Goal: Check status: Check status

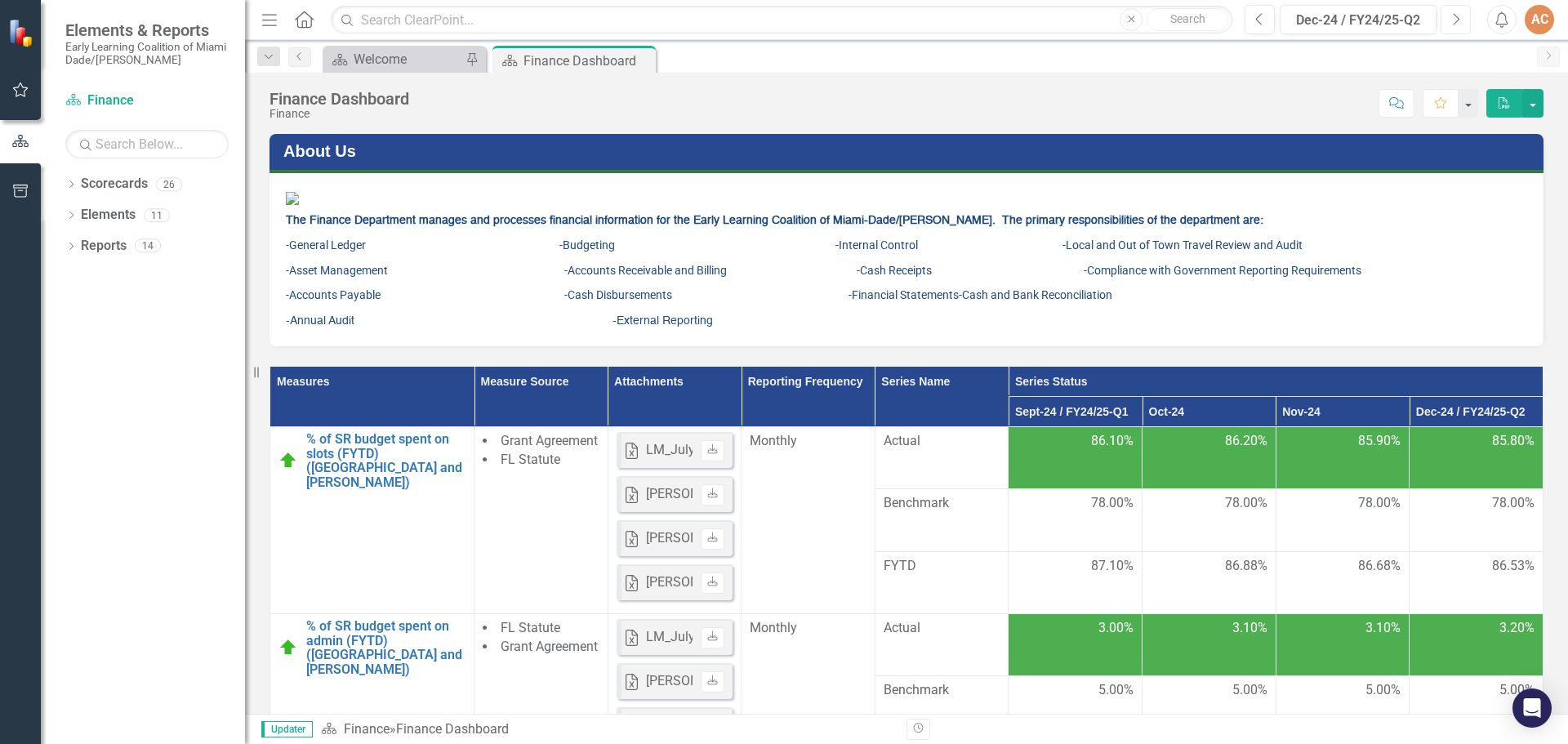
click at [1456, 22] on icon "button" at bounding box center [1457, 18] width 7 height 12
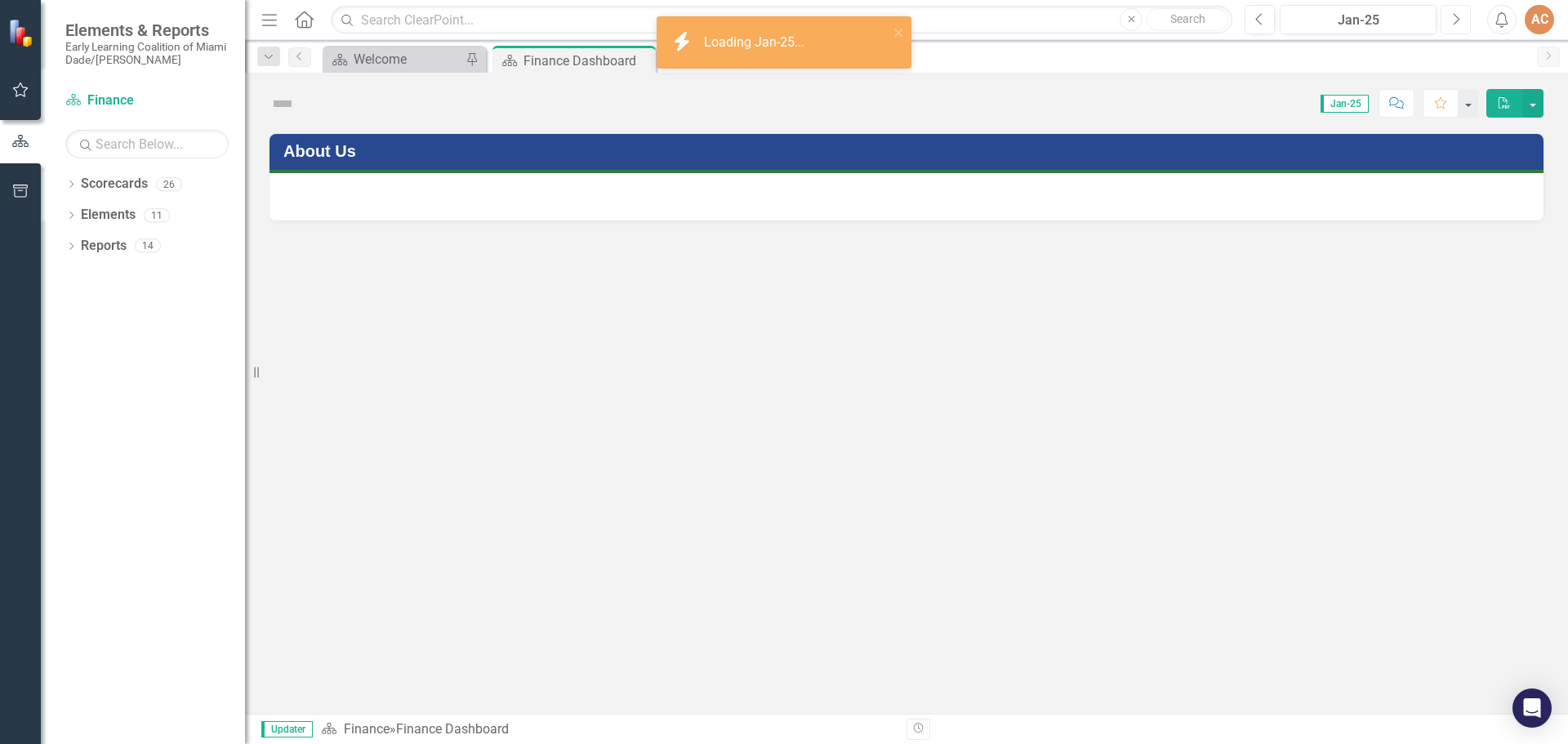
click at [1456, 22] on icon "button" at bounding box center [1457, 18] width 7 height 12
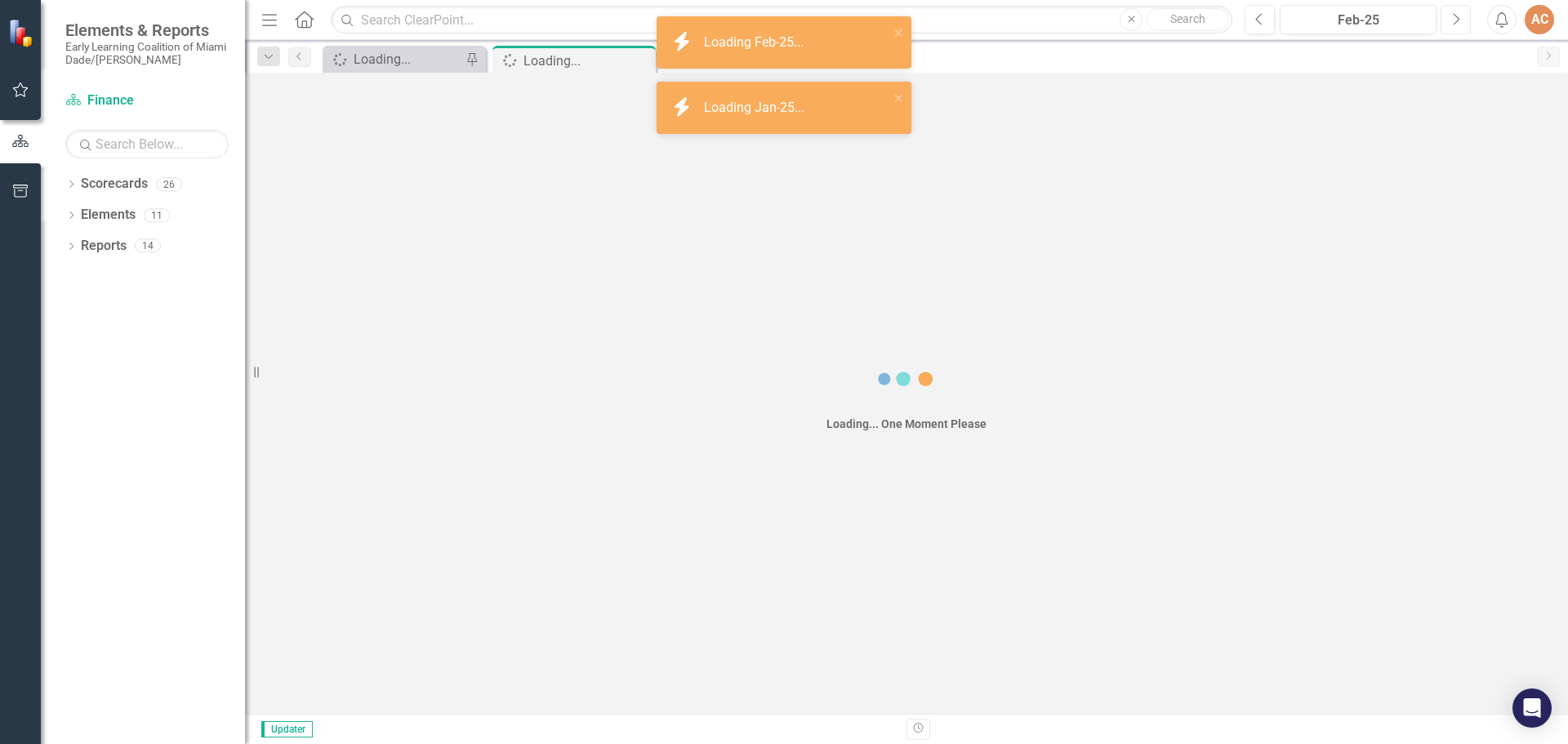
click at [1456, 22] on icon "button" at bounding box center [1457, 18] width 7 height 12
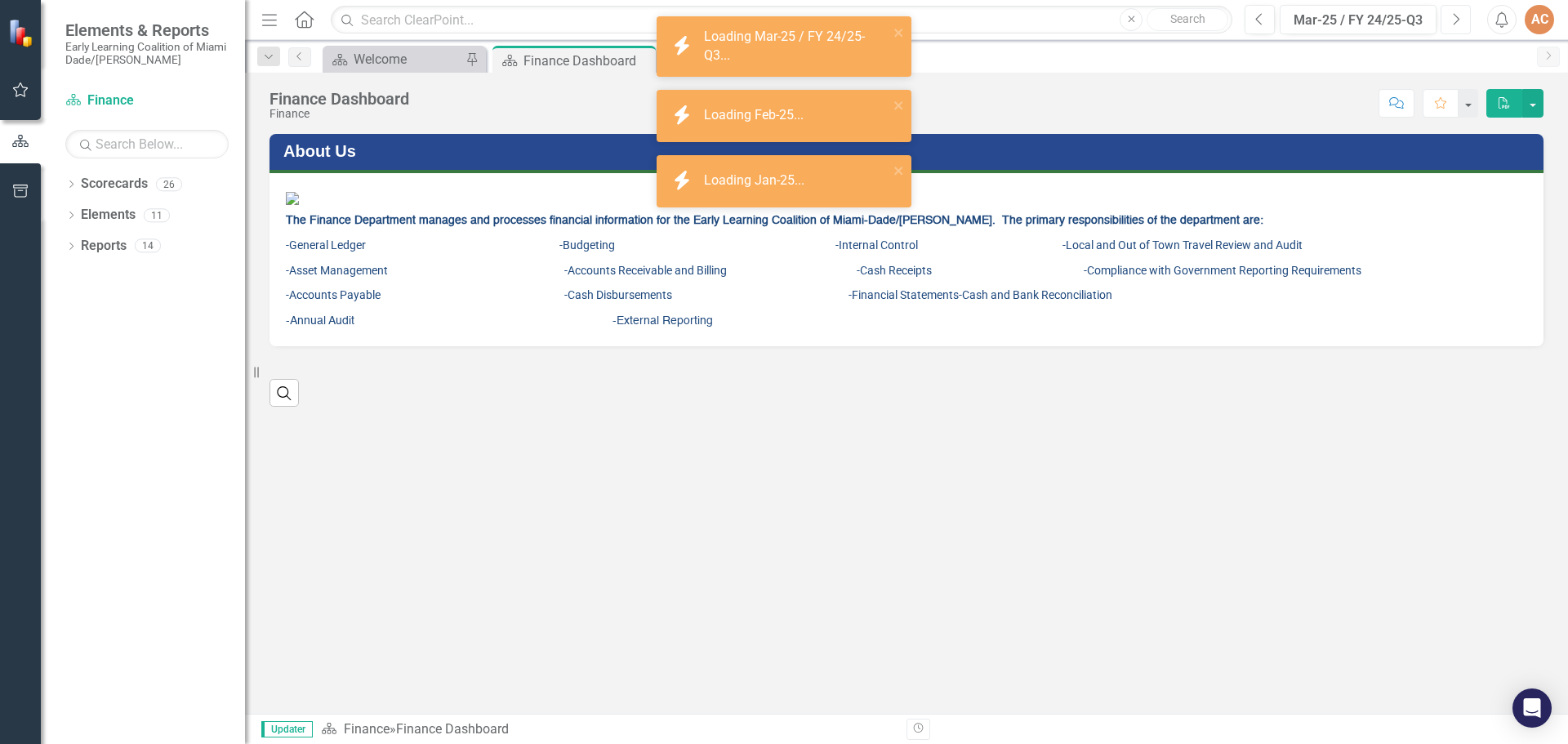
click at [1456, 22] on icon "button" at bounding box center [1457, 18] width 7 height 12
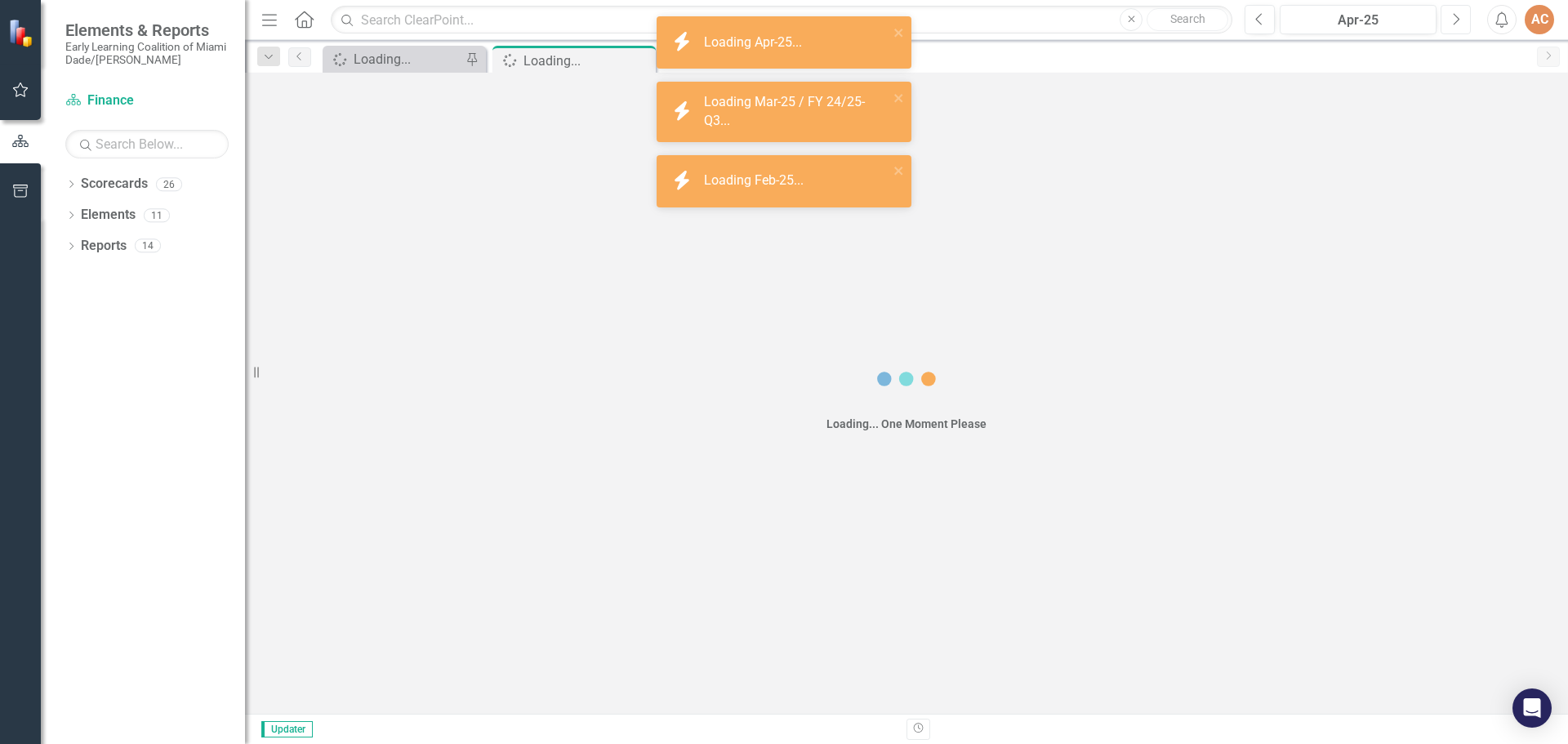
click at [1456, 22] on icon "button" at bounding box center [1457, 18] width 7 height 12
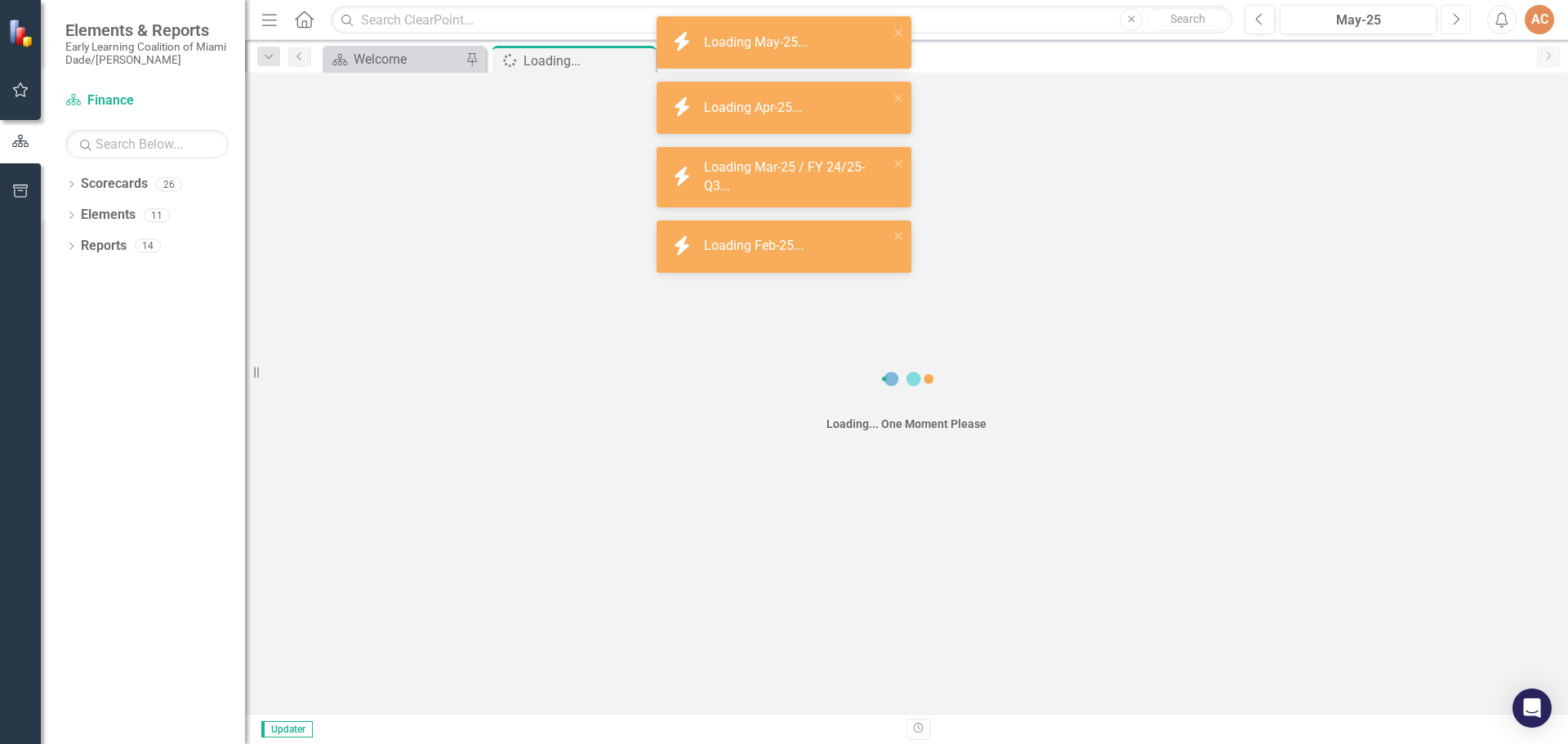
click at [1456, 22] on icon "button" at bounding box center [1457, 18] width 7 height 12
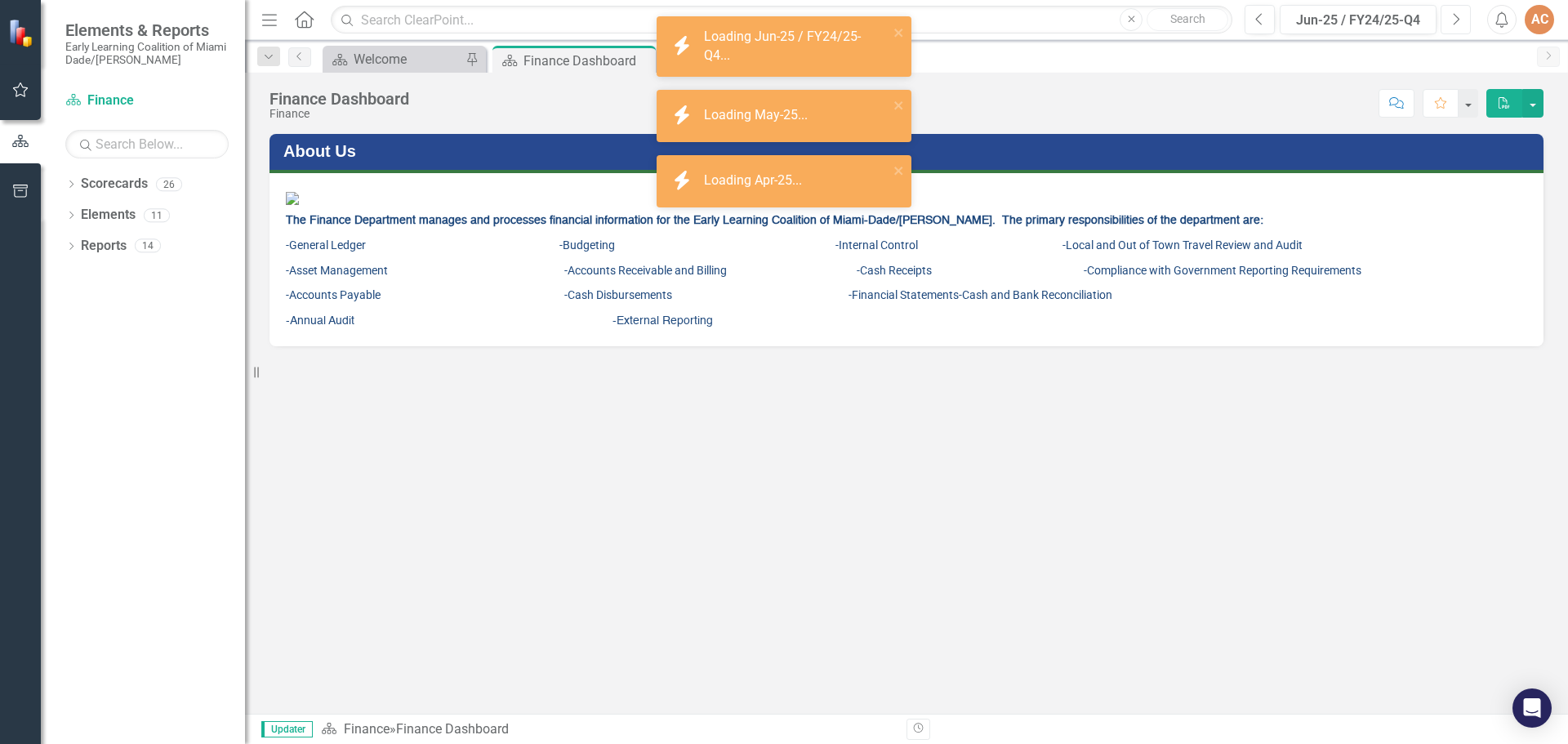
click at [1456, 22] on icon "button" at bounding box center [1457, 18] width 7 height 12
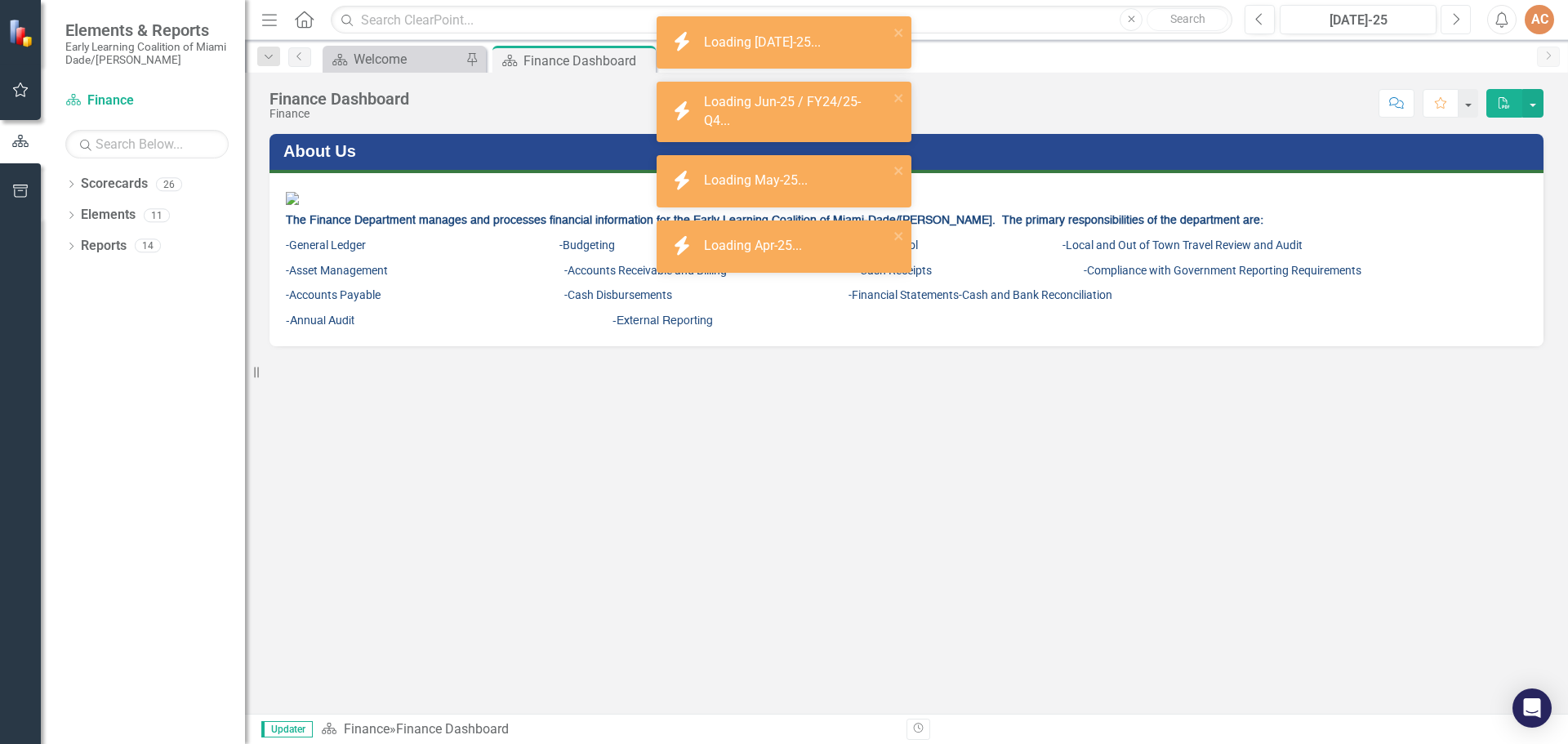
click at [1456, 22] on icon "button" at bounding box center [1457, 18] width 7 height 12
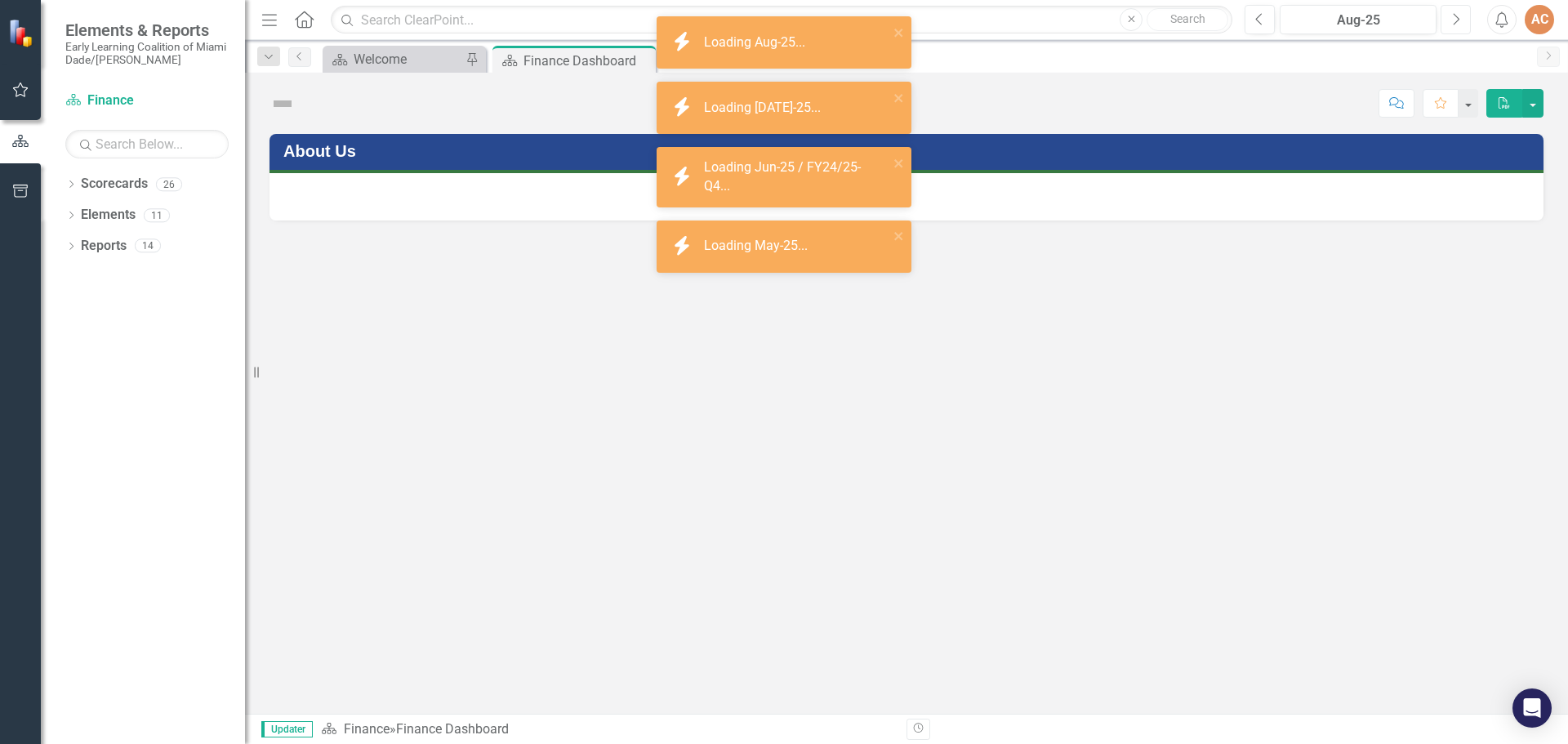
click at [1456, 22] on icon "button" at bounding box center [1457, 18] width 7 height 12
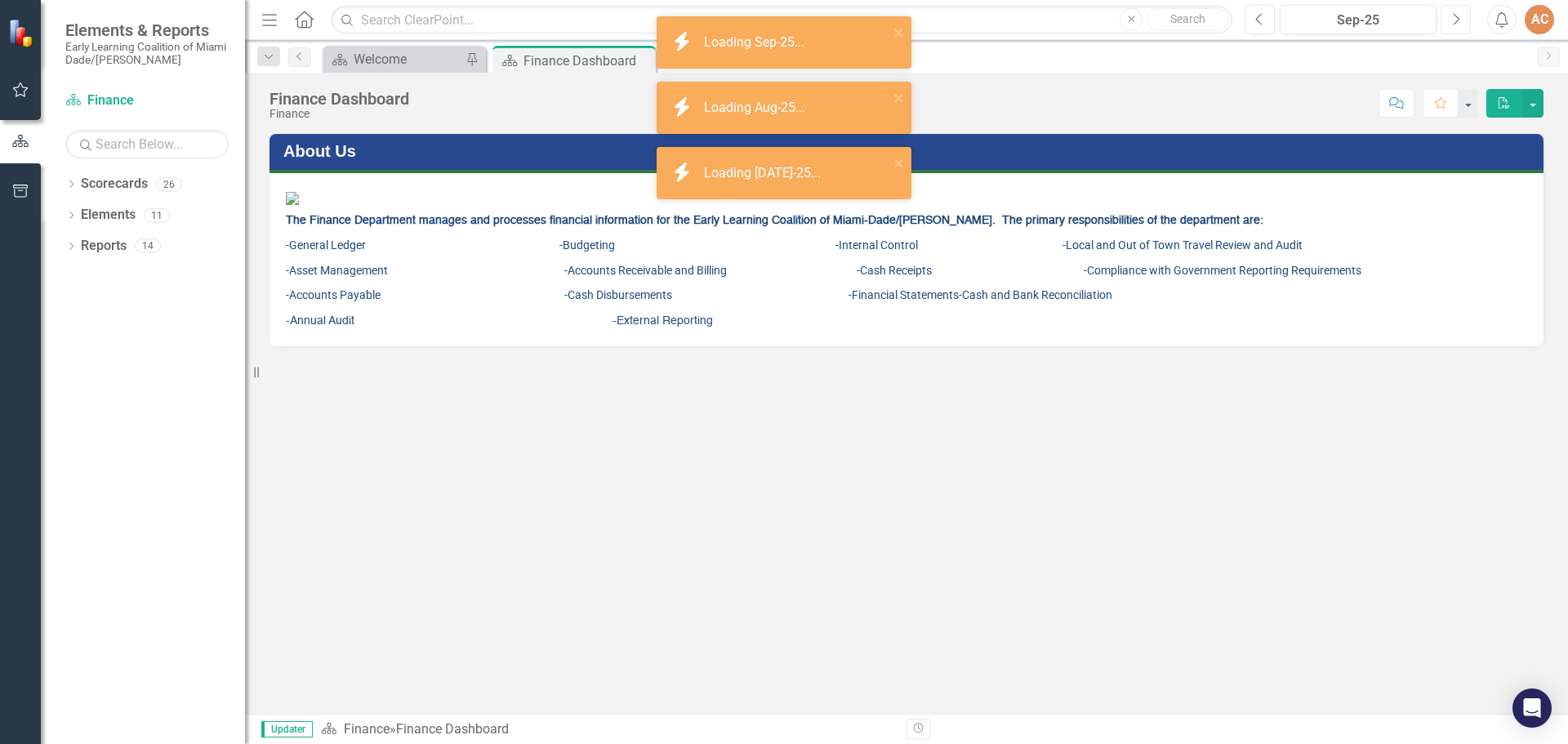
click at [1456, 22] on icon "button" at bounding box center [1457, 18] width 7 height 12
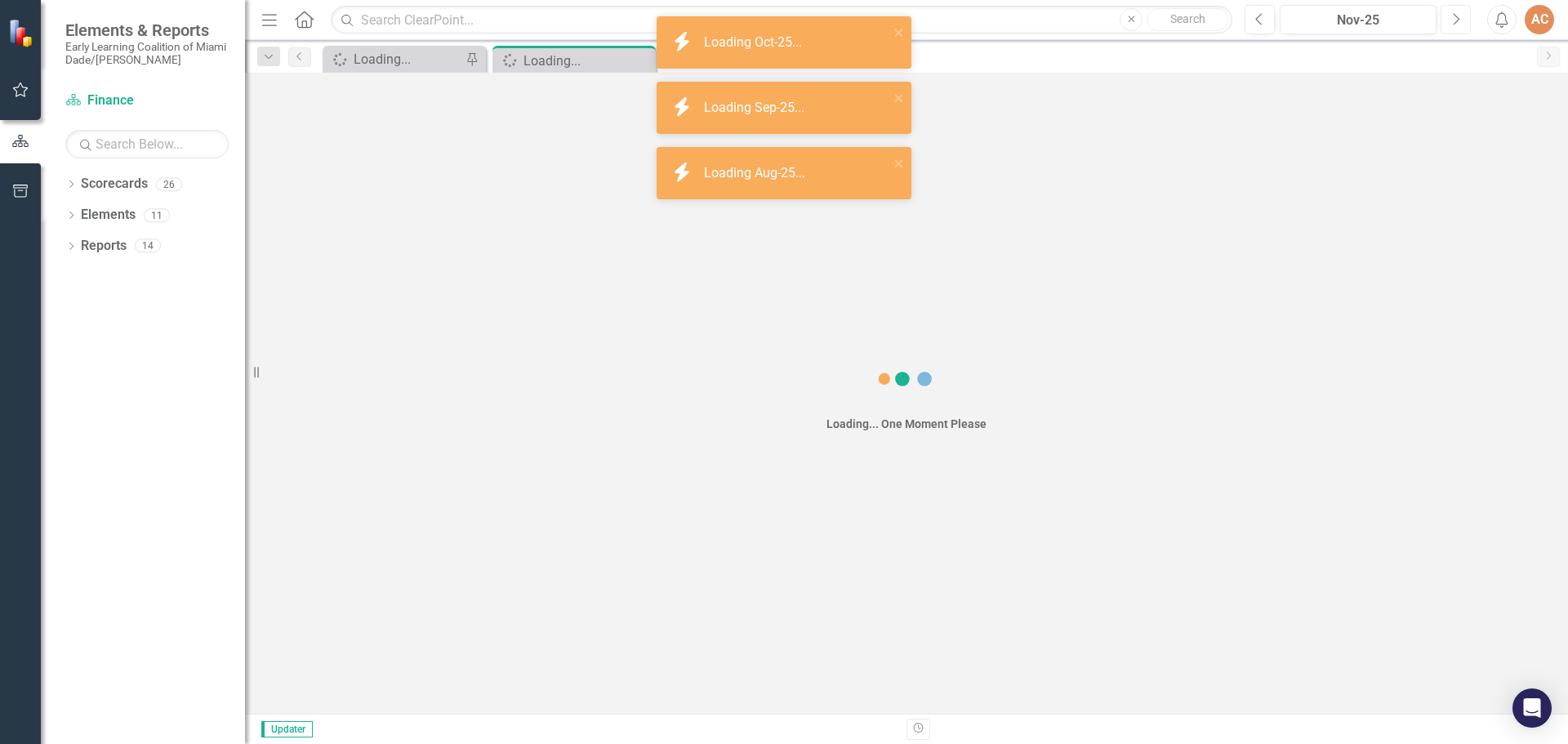
click at [1456, 22] on icon "button" at bounding box center [1457, 18] width 7 height 12
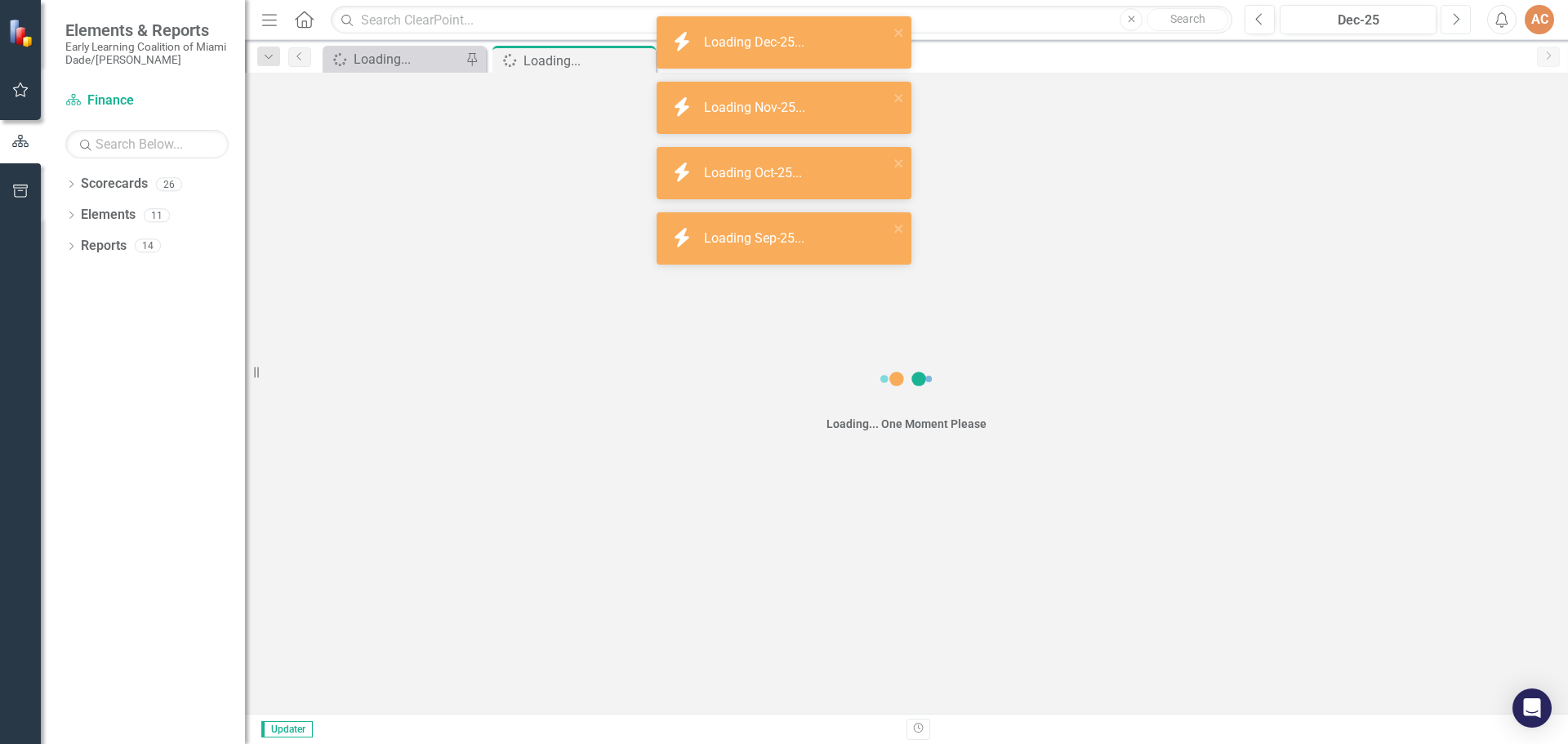
click at [1455, 22] on icon "Next" at bounding box center [1456, 19] width 9 height 15
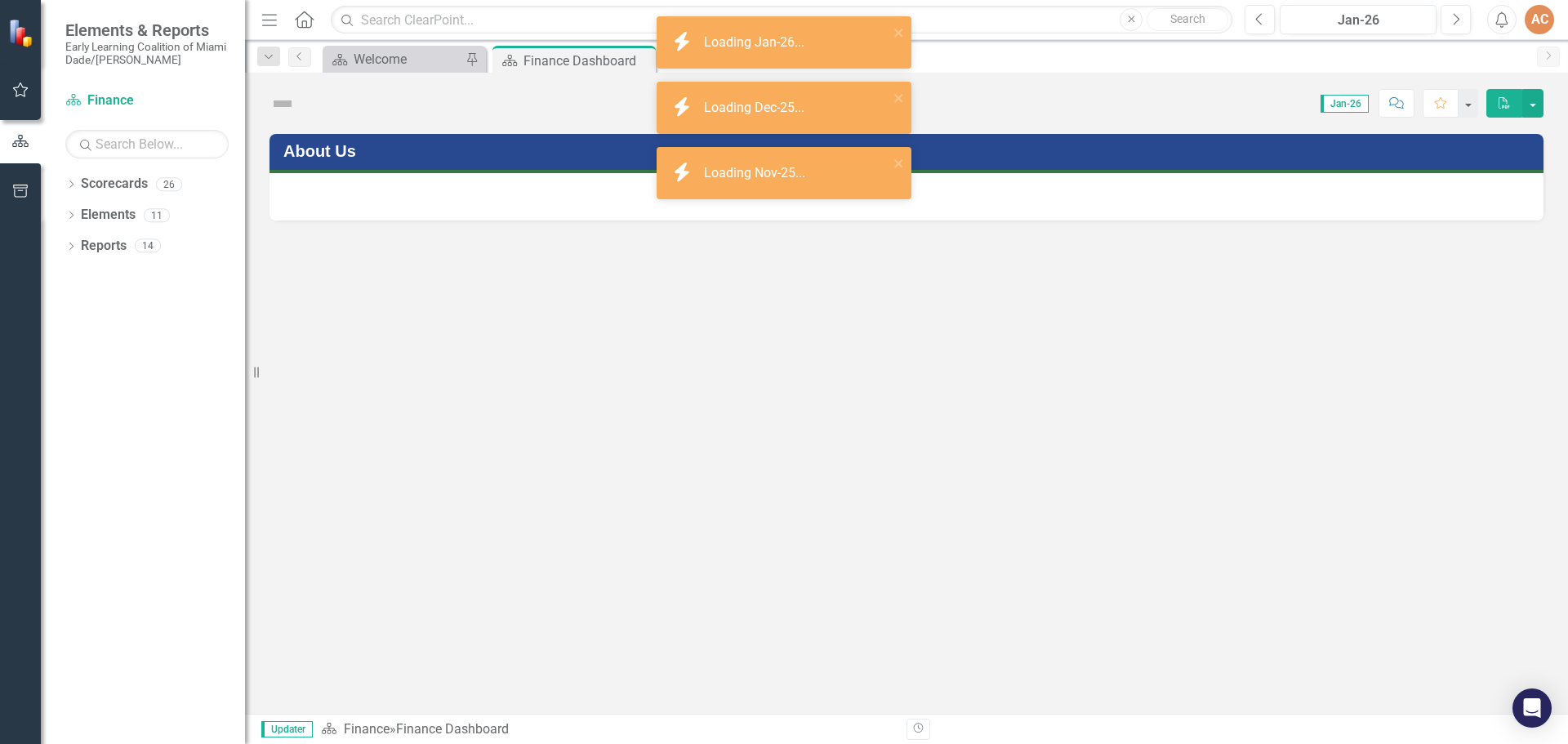
click at [1241, 23] on div "Previous Jan-26 Next Alerts AC User Edit Profile Disable Sound Silence Alerts H…" at bounding box center [1393, 19] width 330 height 29
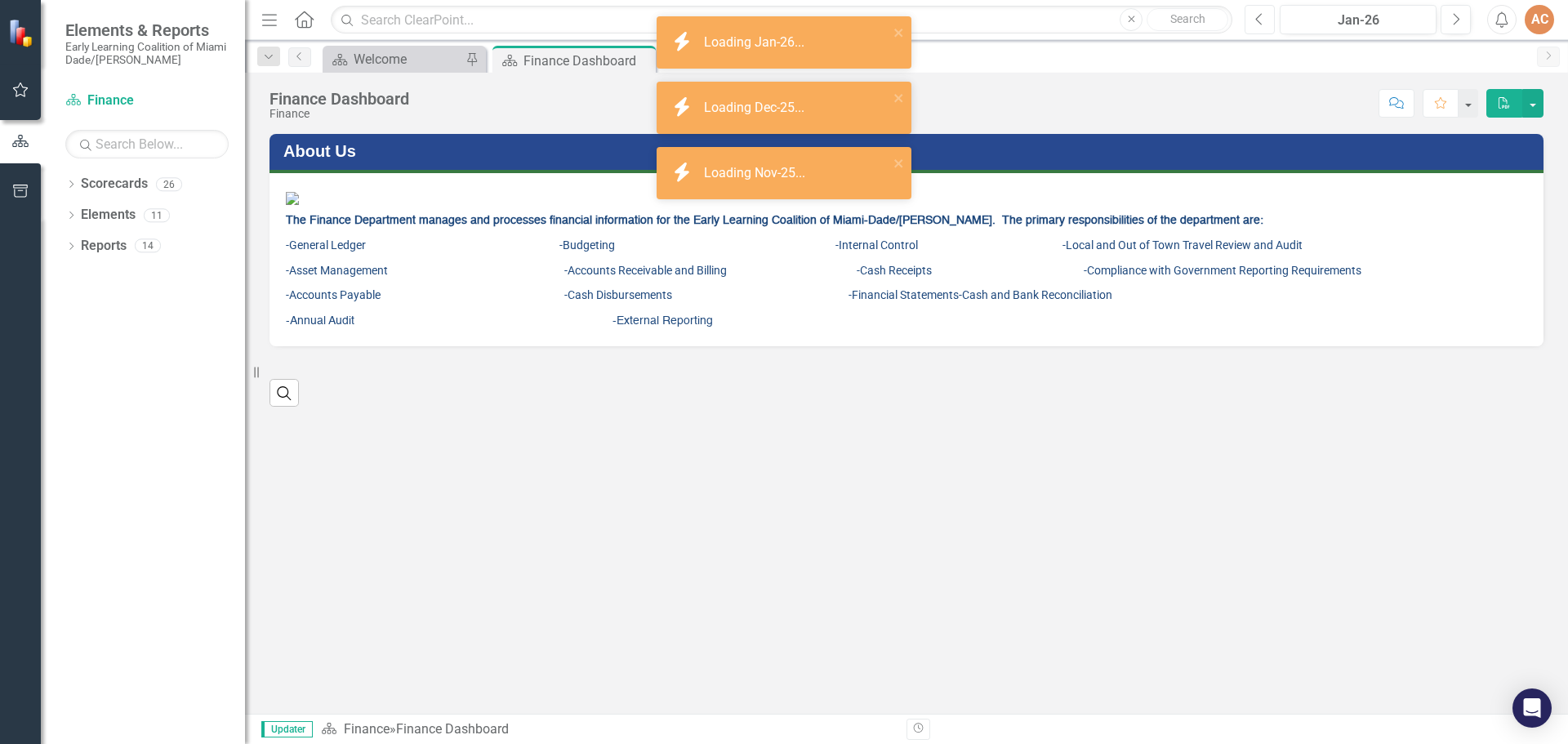
click at [1268, 19] on button "Previous" at bounding box center [1260, 19] width 30 height 29
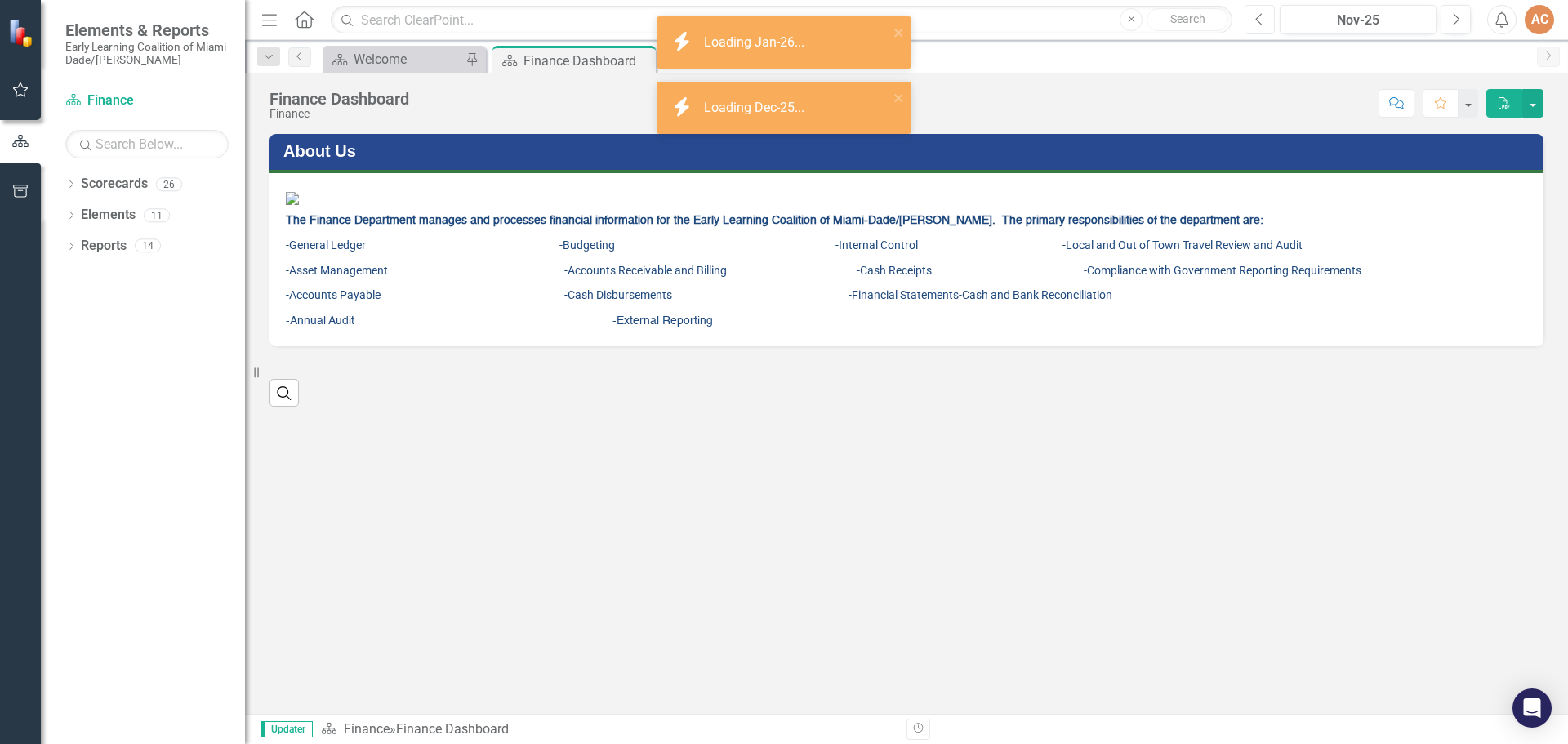
click at [1268, 19] on button "Previous" at bounding box center [1260, 19] width 30 height 29
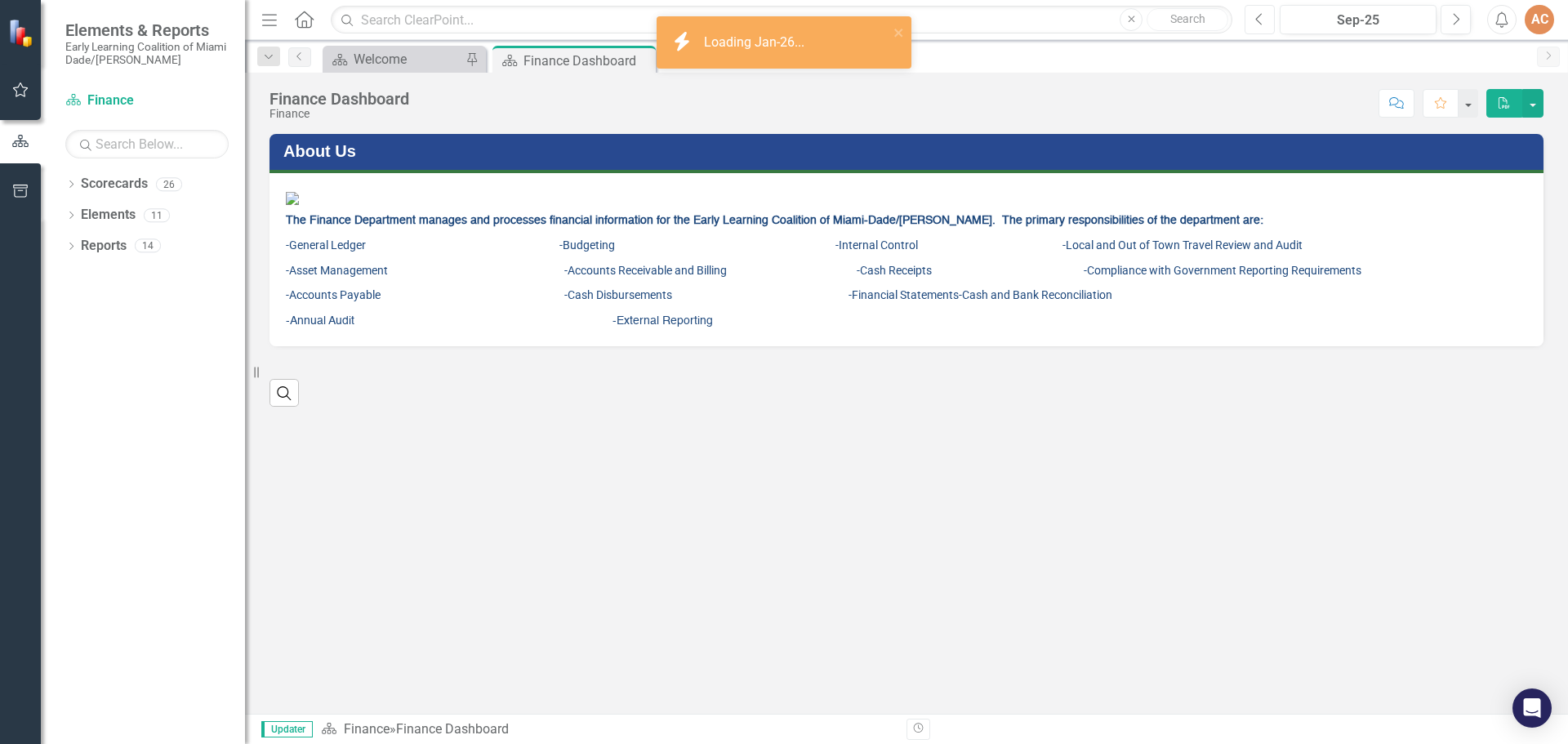
click at [1268, 19] on button "Previous" at bounding box center [1260, 19] width 30 height 29
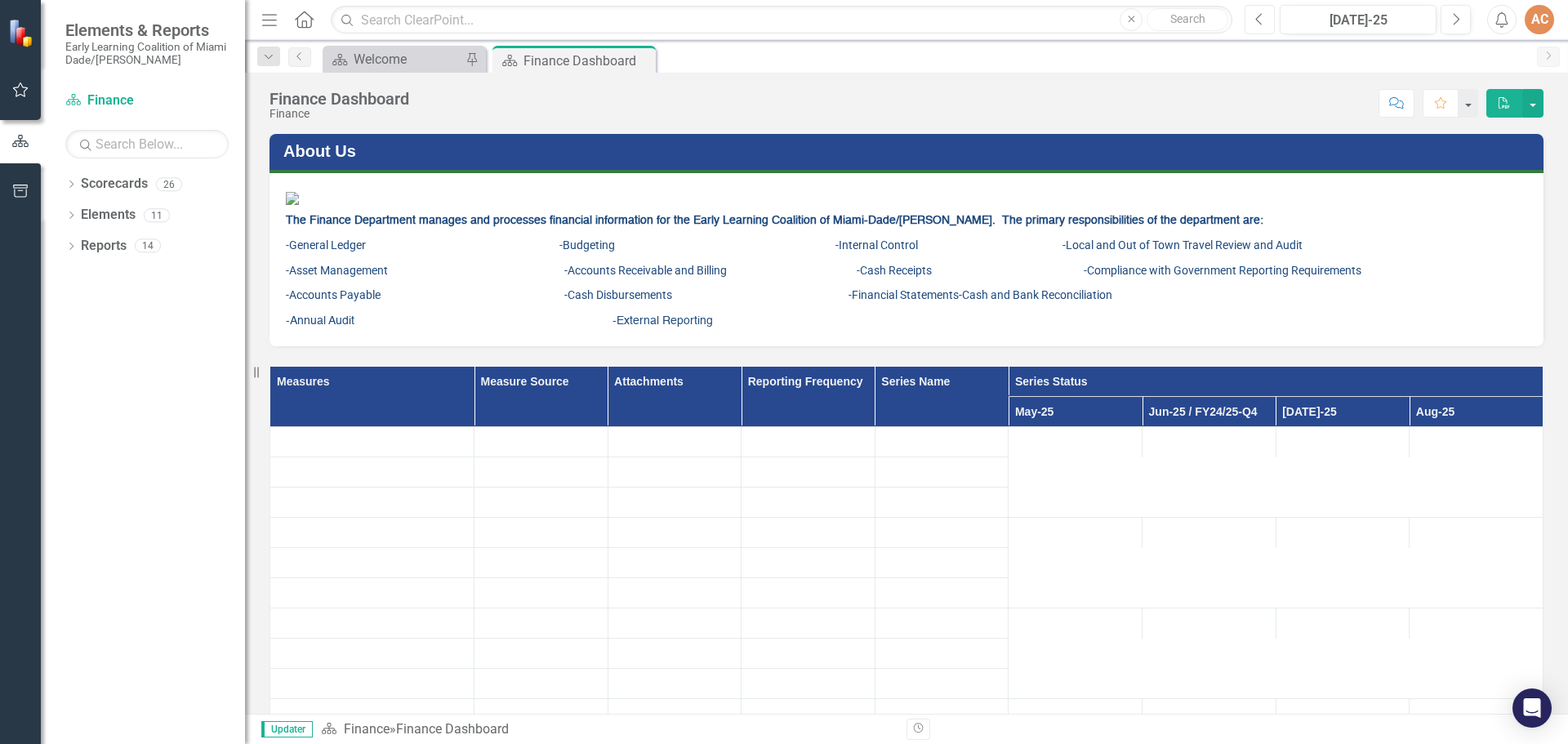
click at [1268, 19] on button "Previous" at bounding box center [1260, 19] width 30 height 29
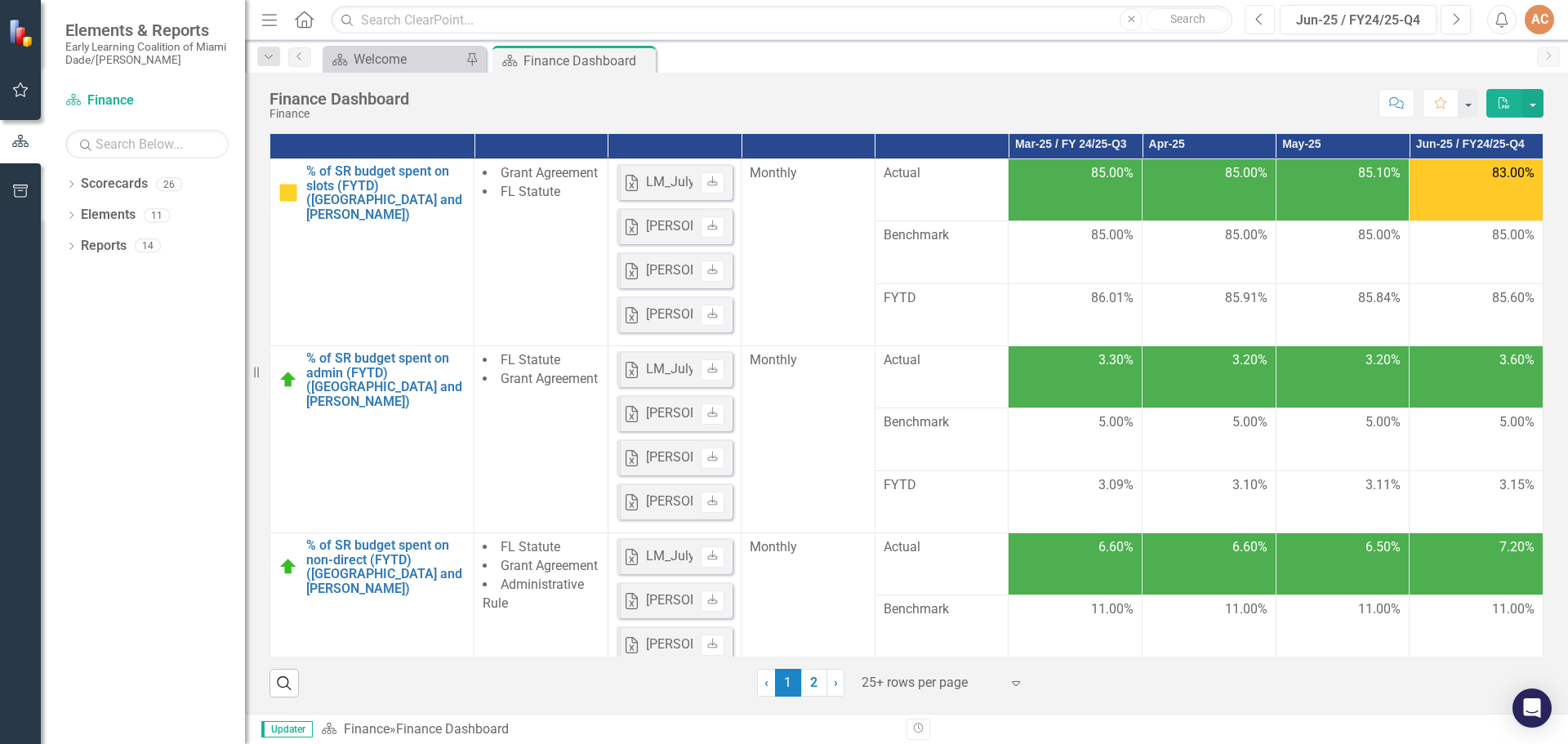
scroll to position [426, 0]
click at [810, 687] on link "2" at bounding box center [814, 683] width 26 height 28
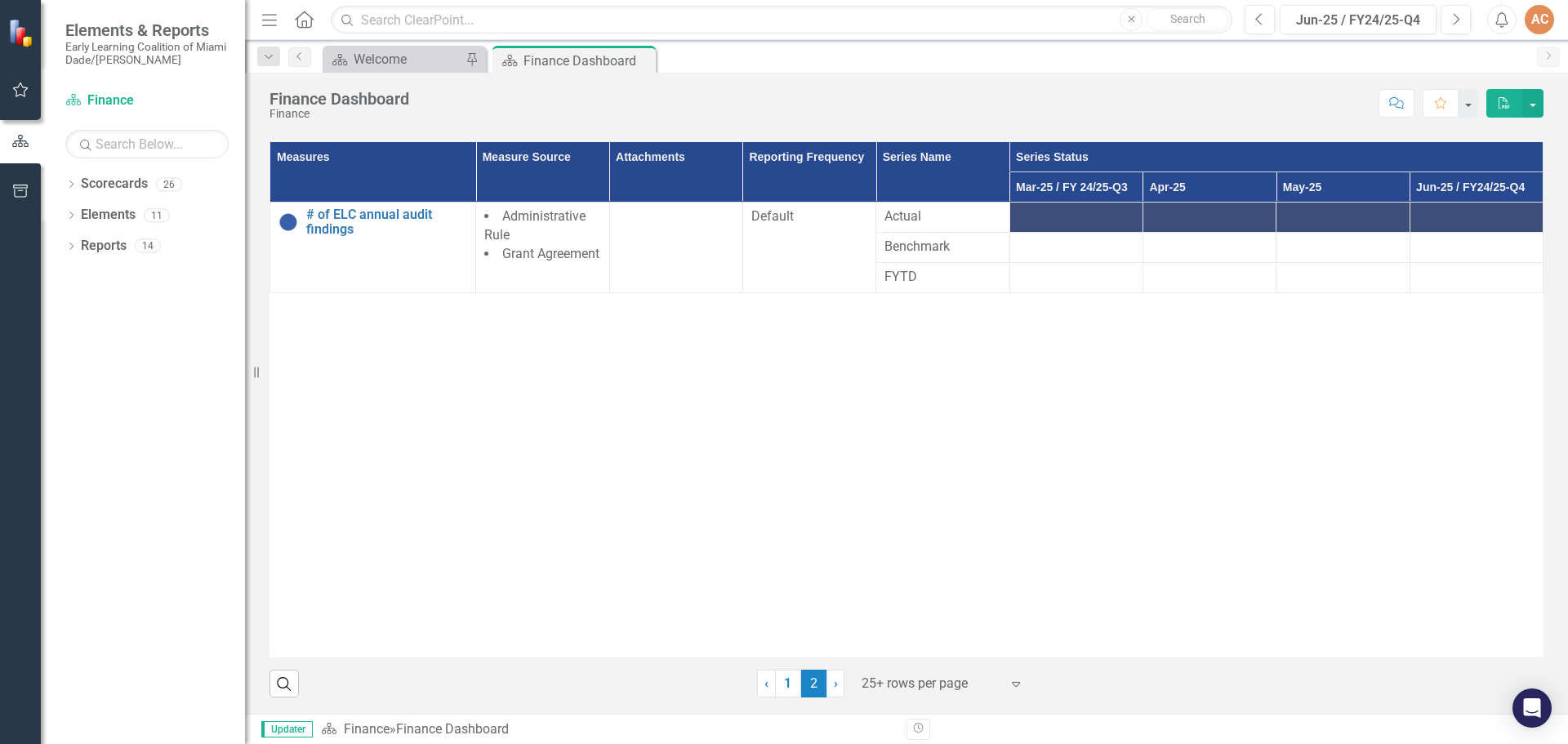
scroll to position [382, 0]
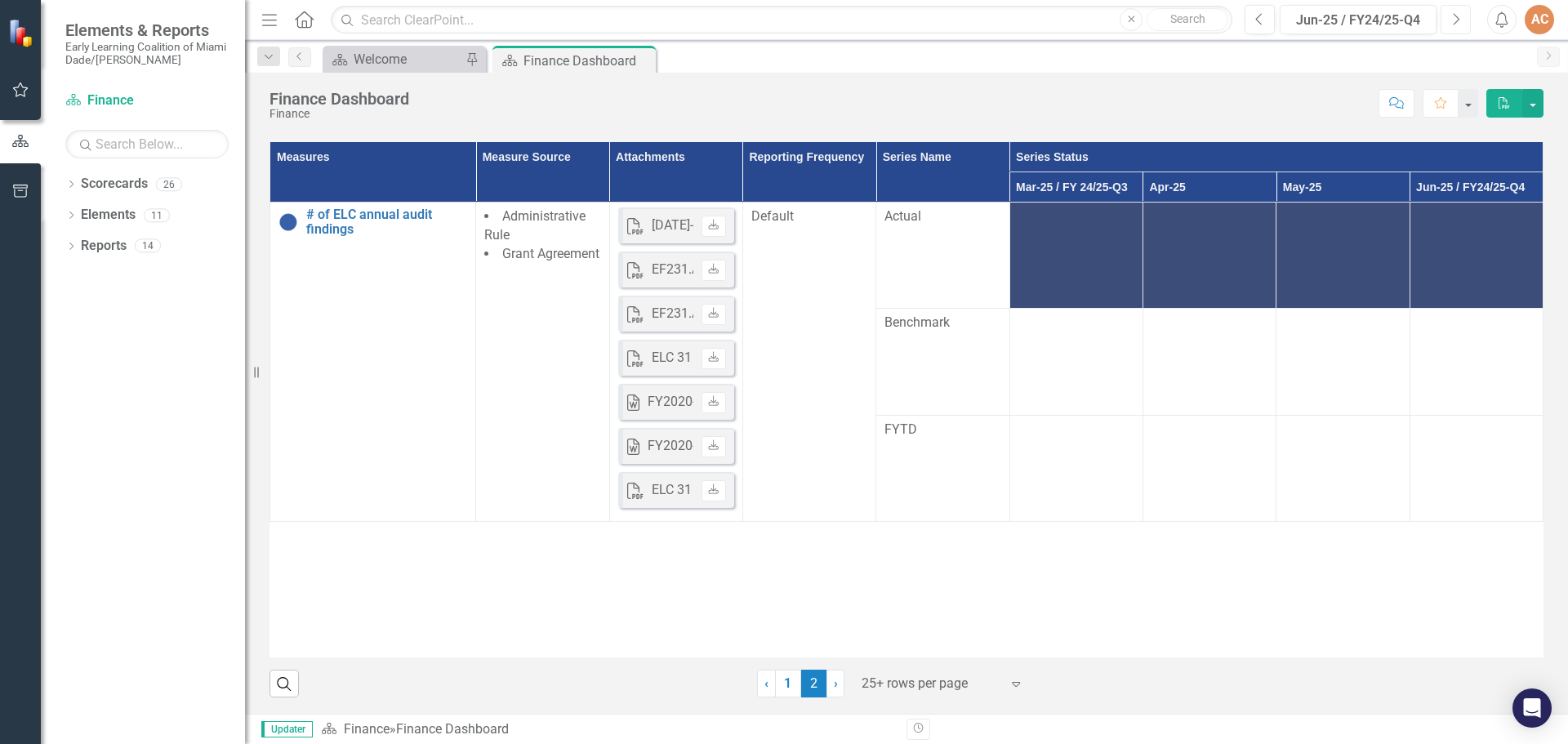
click at [1456, 14] on icon "Next" at bounding box center [1456, 19] width 9 height 15
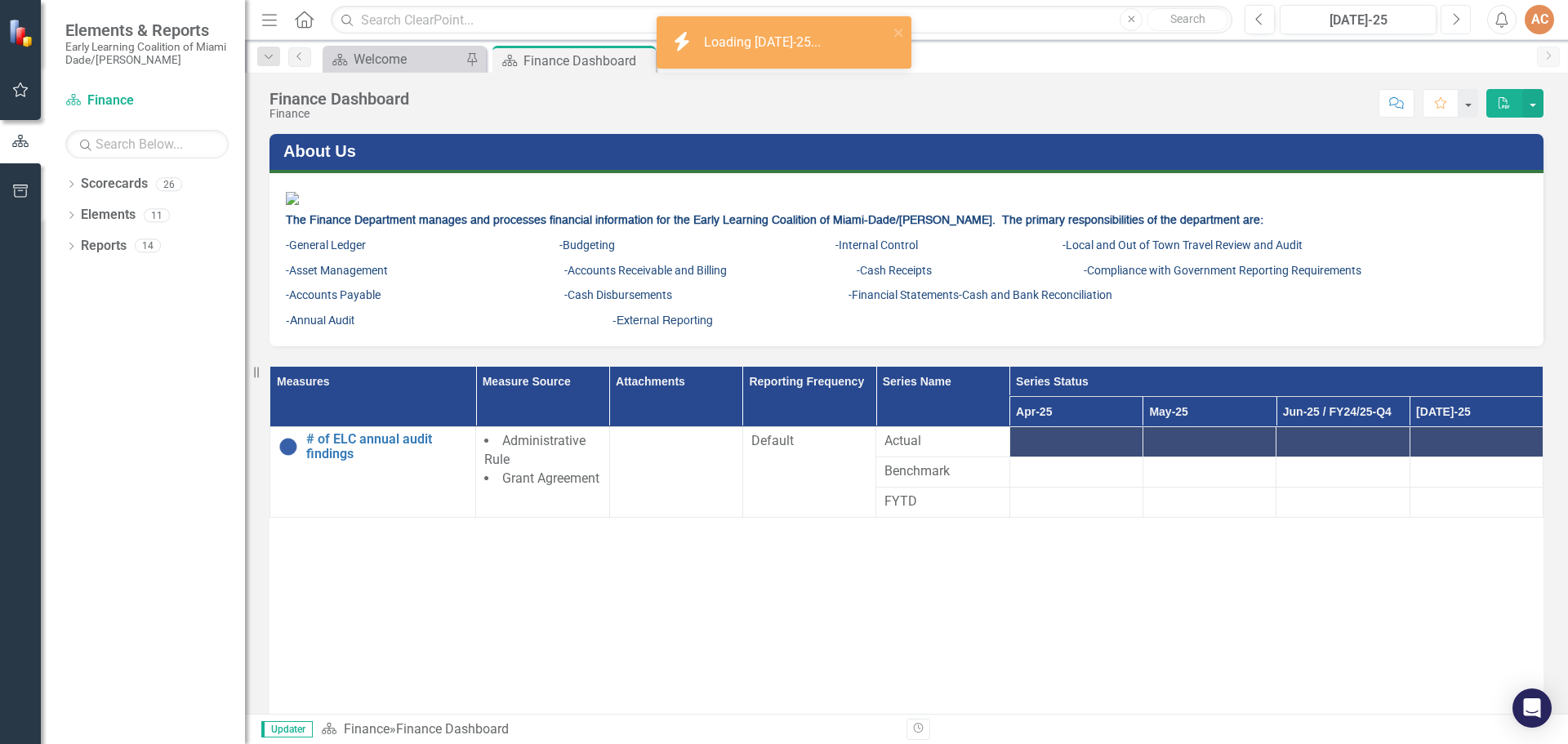
click at [1456, 14] on icon "Next" at bounding box center [1456, 19] width 9 height 15
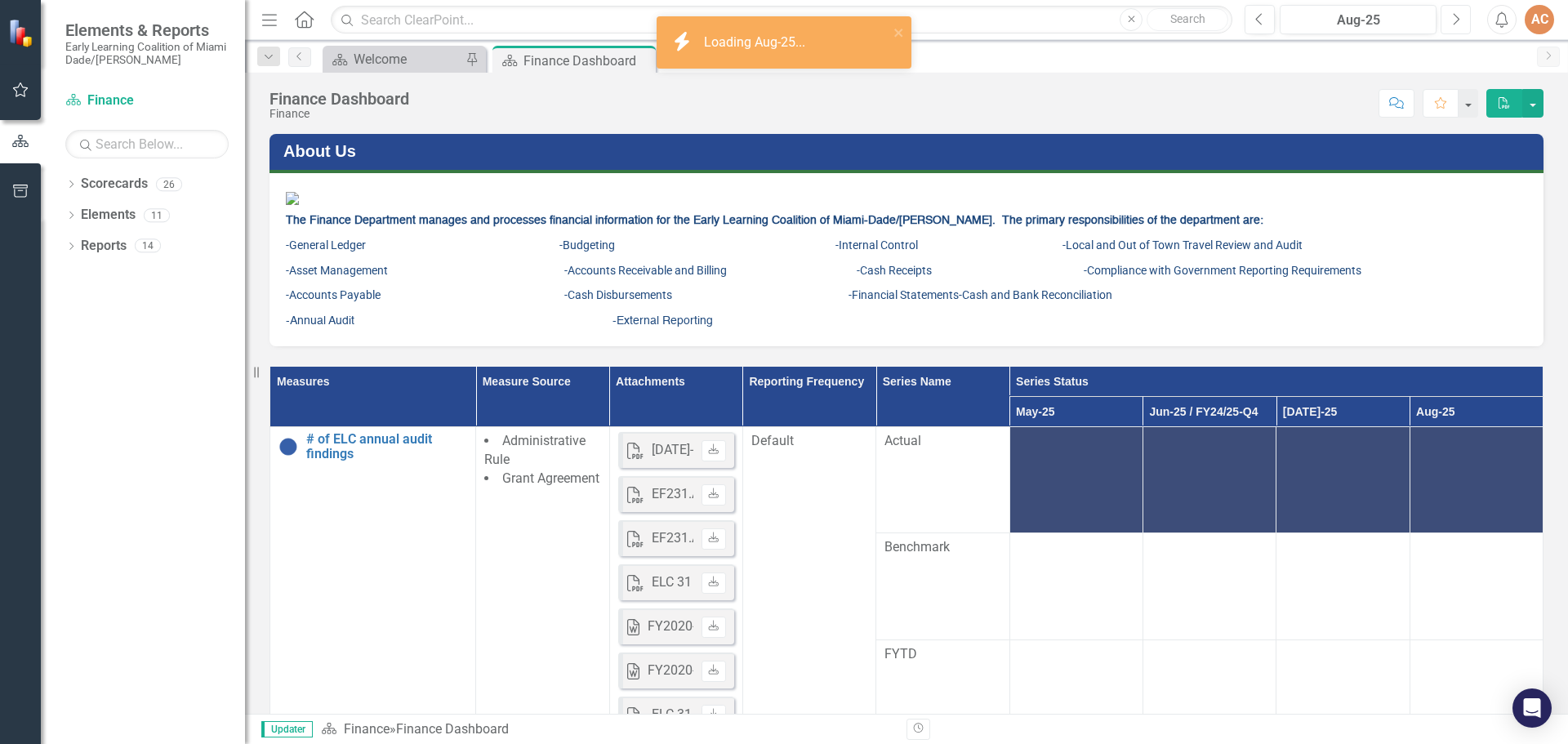
click at [1456, 14] on icon "Next" at bounding box center [1456, 19] width 9 height 15
click at [1409, 22] on div "Sep-25" at bounding box center [1359, 20] width 145 height 19
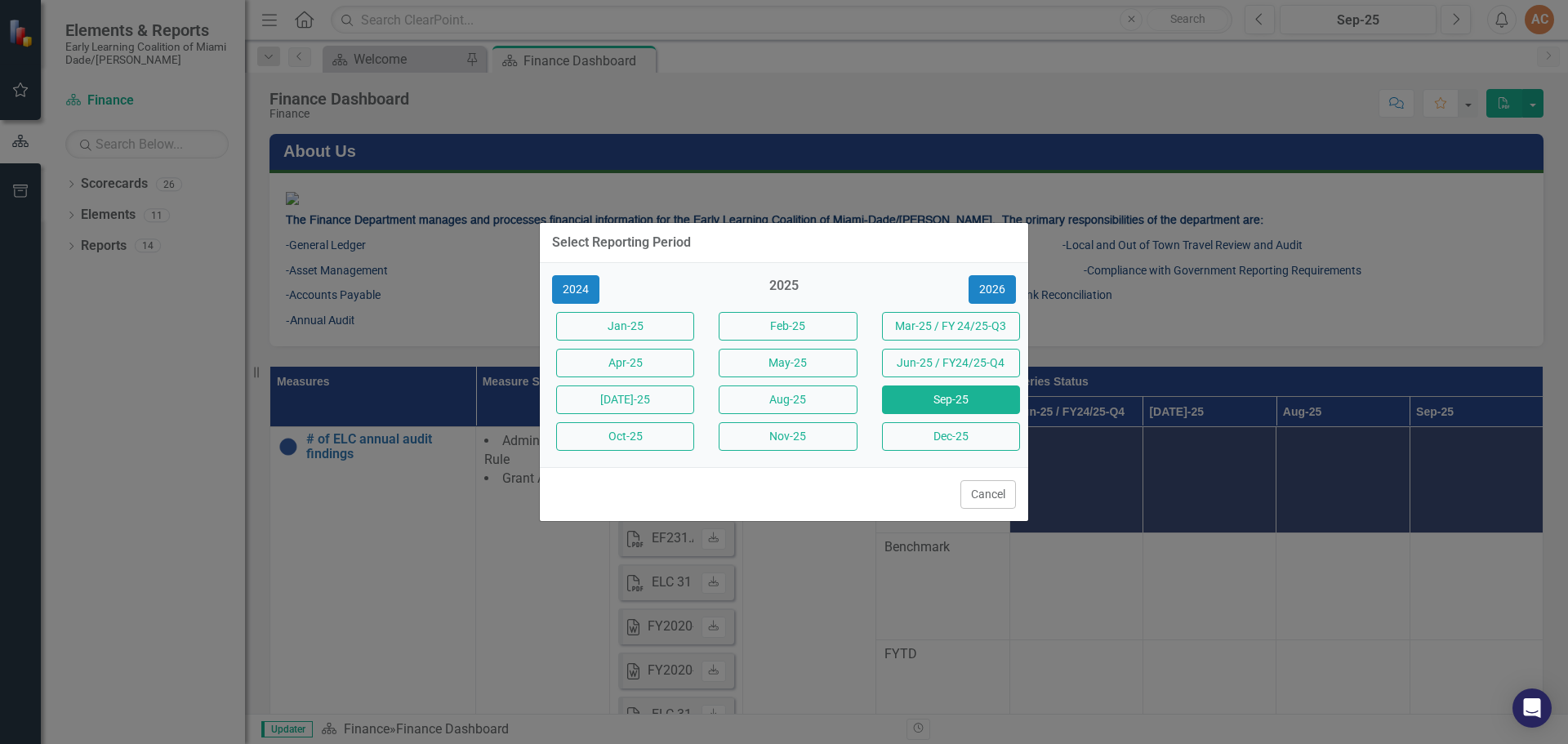
click at [781, 284] on div "2025" at bounding box center [784, 291] width 138 height 27
drag, startPoint x: 990, startPoint y: 496, endPoint x: 988, endPoint y: 460, distance: 36.1
click at [990, 493] on button "Cancel" at bounding box center [988, 494] width 55 height 28
